Goal: Find specific page/section: Find specific page/section

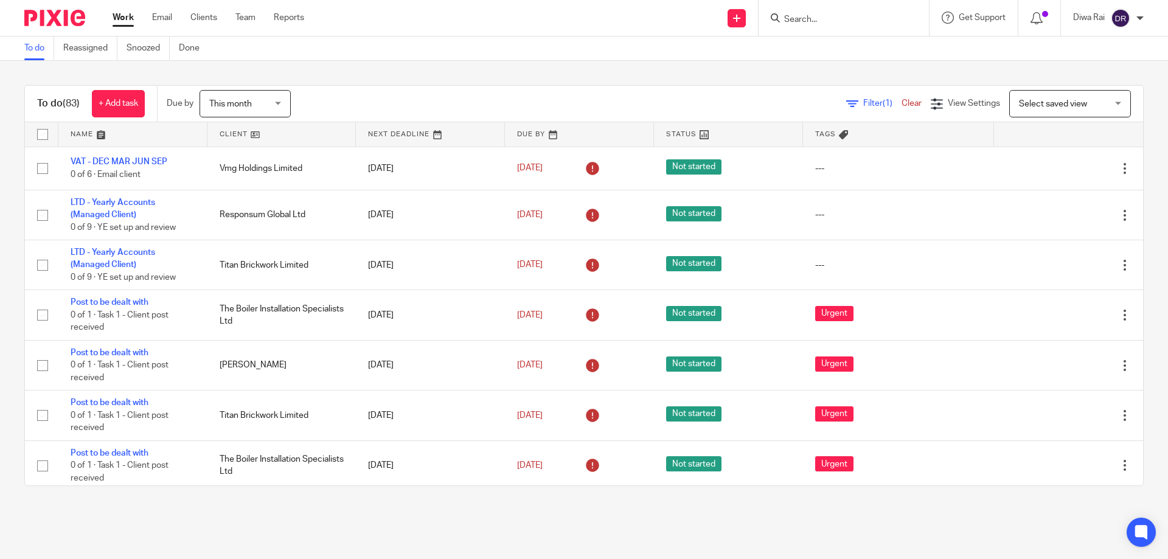
click at [815, 18] on input "Search" at bounding box center [838, 20] width 110 height 11
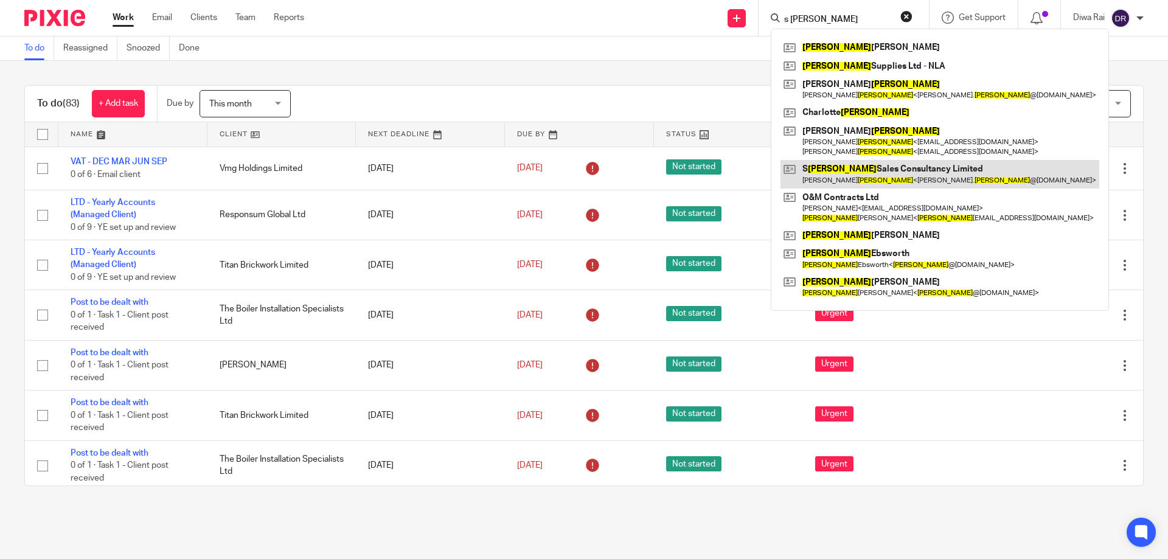
type input "s mason"
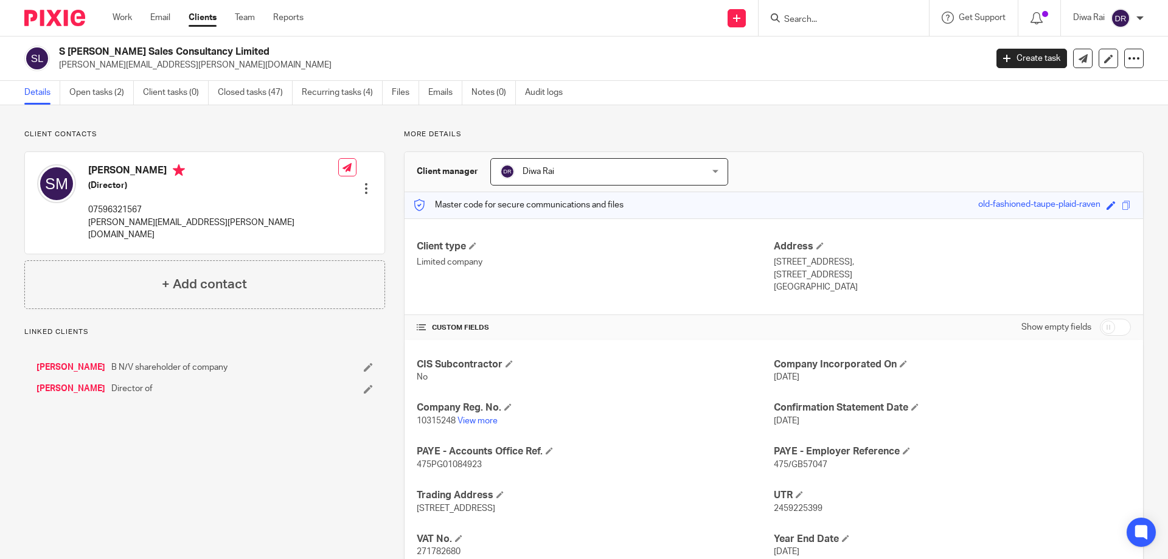
scroll to position [86, 0]
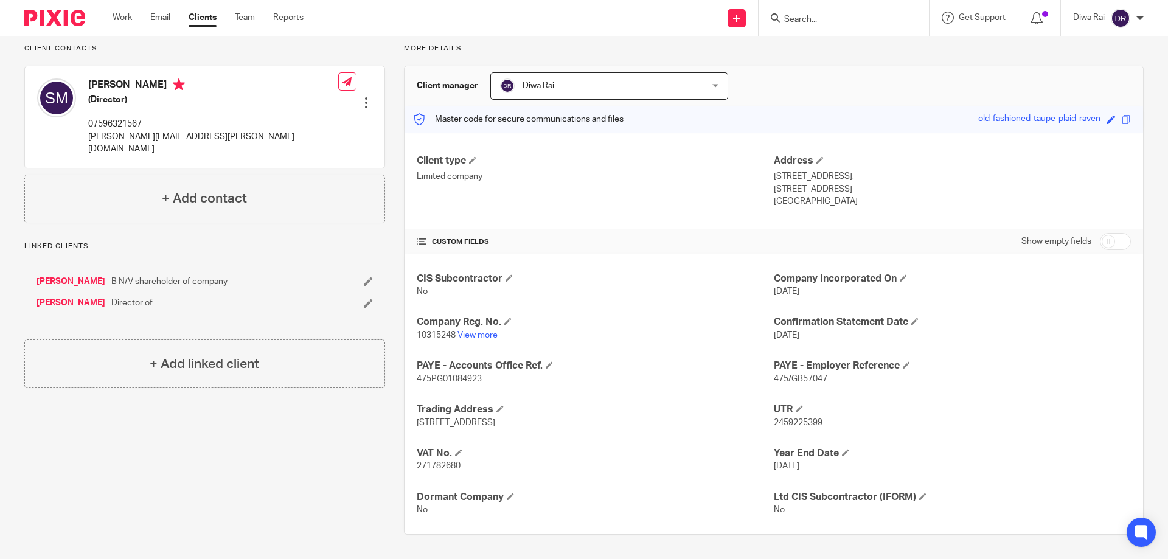
click at [827, 24] on input "Search" at bounding box center [838, 20] width 110 height 11
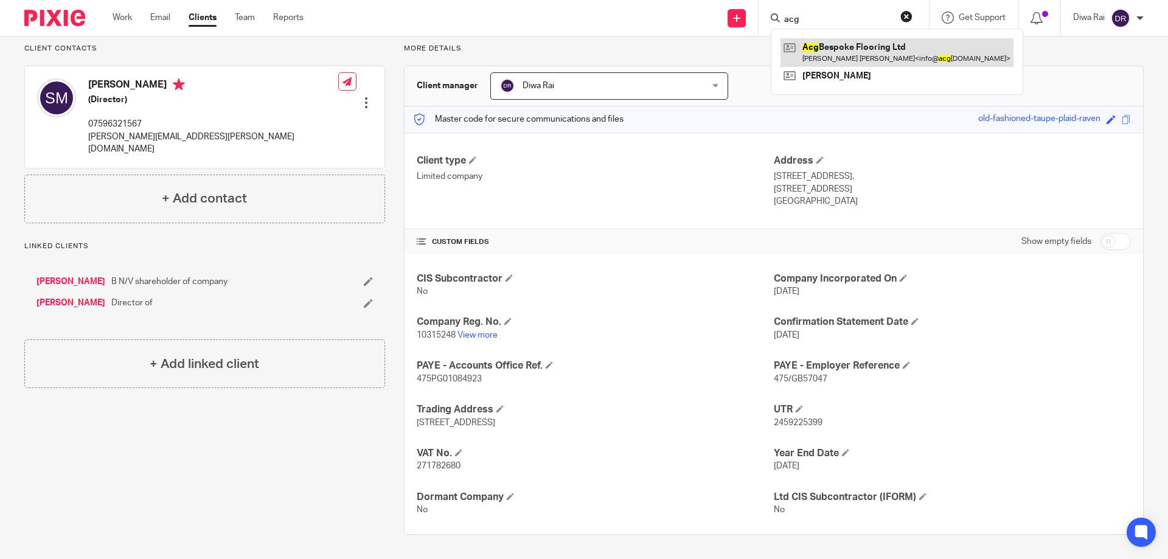
type input "acg"
click at [838, 44] on link at bounding box center [897, 52] width 233 height 28
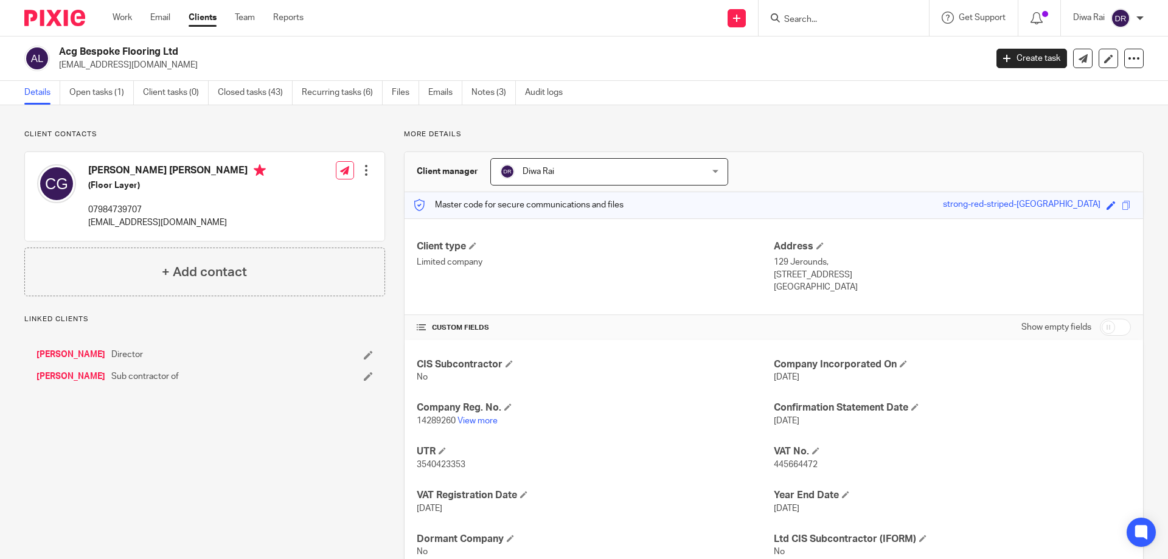
scroll to position [43, 0]
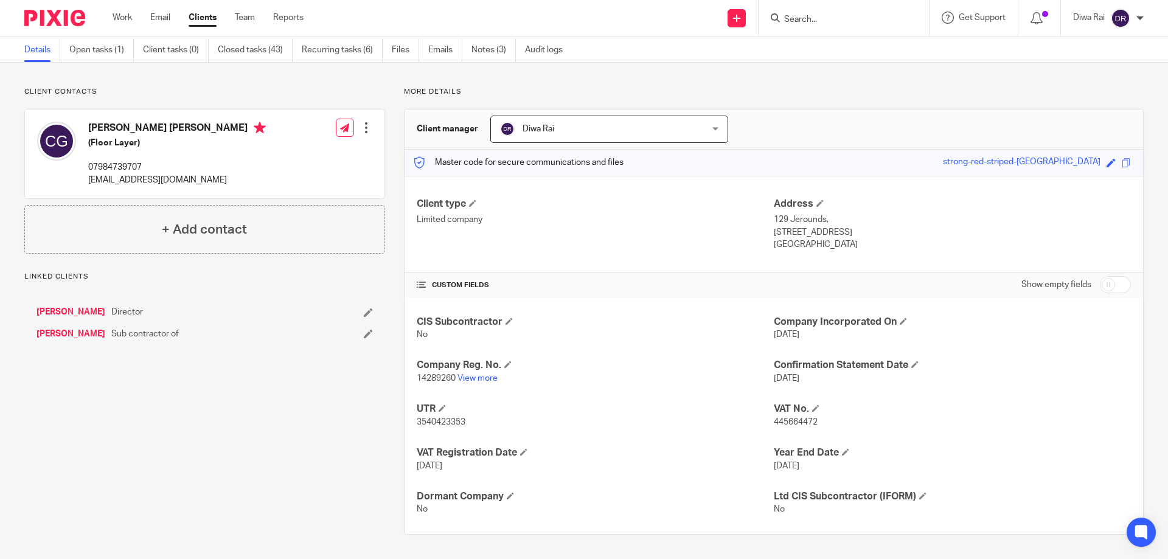
click at [477, 383] on p "14289260 View more" at bounding box center [595, 378] width 357 height 12
click at [477, 378] on link "View more" at bounding box center [478, 378] width 40 height 9
click at [821, 1] on div at bounding box center [844, 18] width 170 height 36
click at [813, 17] on input "Search" at bounding box center [838, 20] width 110 height 11
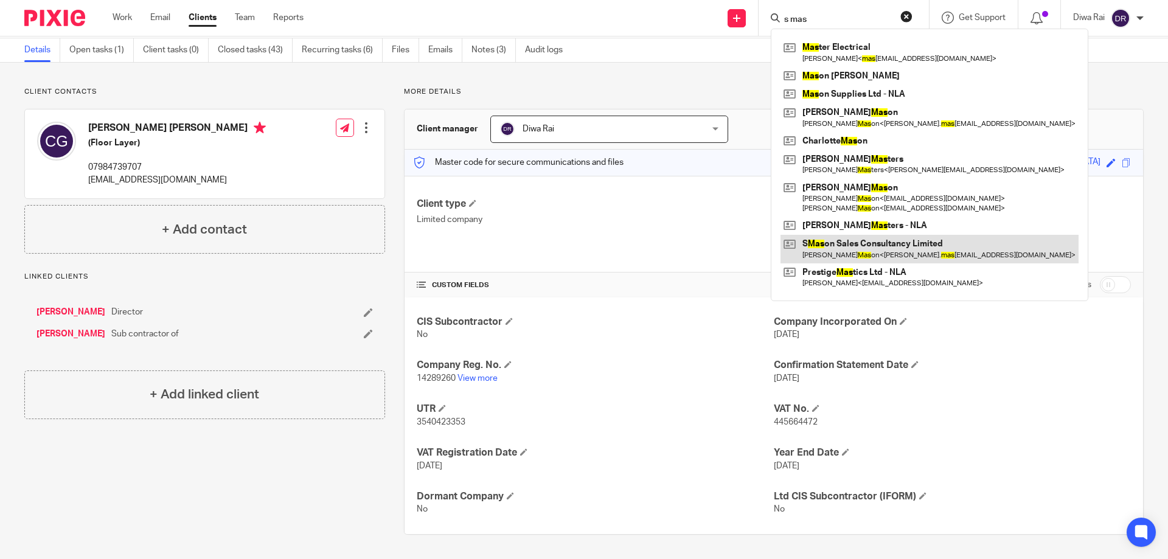
type input "s mas"
click at [907, 256] on link at bounding box center [930, 249] width 298 height 28
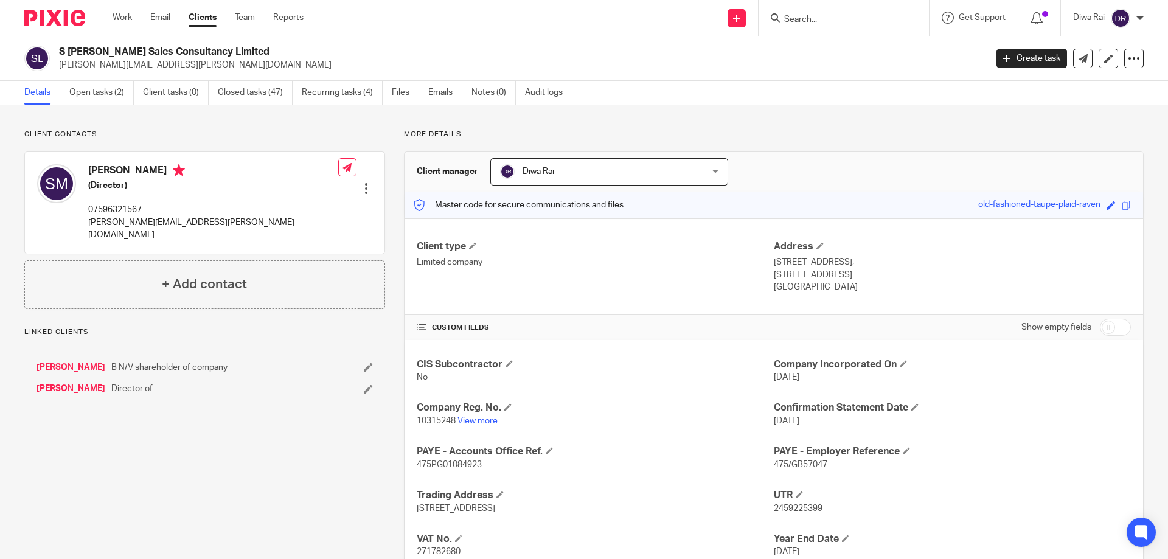
scroll to position [86, 0]
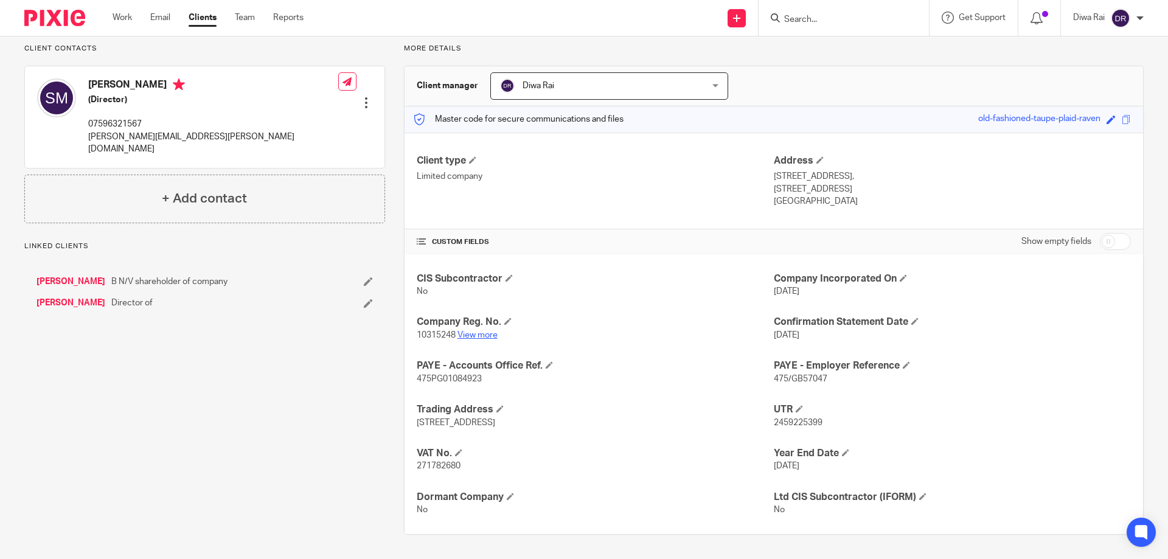
click at [469, 337] on link "View more" at bounding box center [478, 335] width 40 height 9
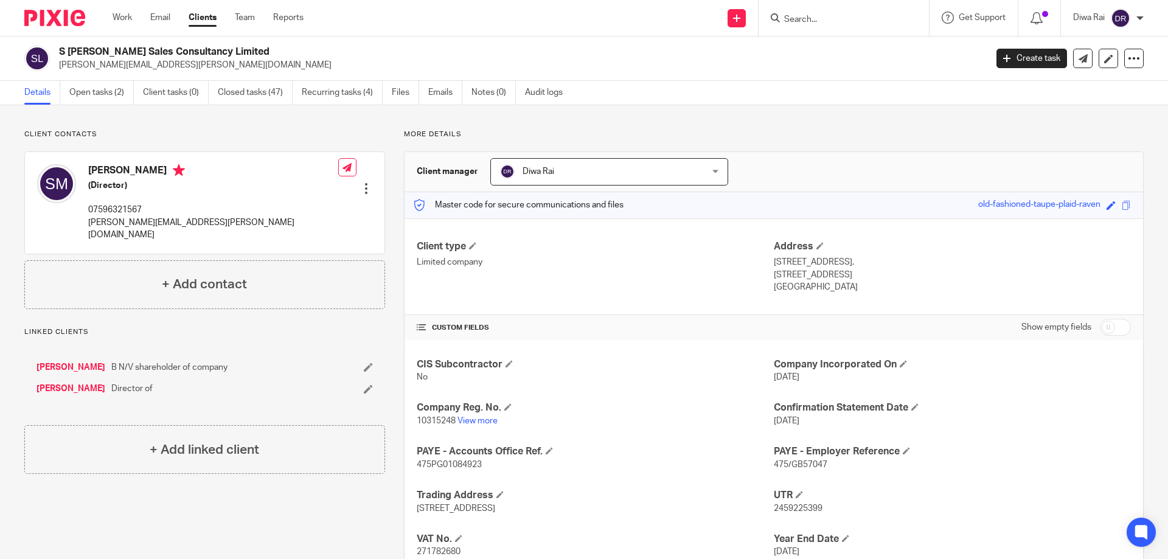
drag, startPoint x: 230, startPoint y: 52, endPoint x: 60, endPoint y: 58, distance: 169.9
click at [57, 50] on div "S [PERSON_NAME] Sales Consultancy Limited [PERSON_NAME][EMAIL_ADDRESS][PERSON_N…" at bounding box center [501, 59] width 954 height 26
copy h2 "S [PERSON_NAME] Sales Consultancy Limited"
